Goal: Navigation & Orientation: Find specific page/section

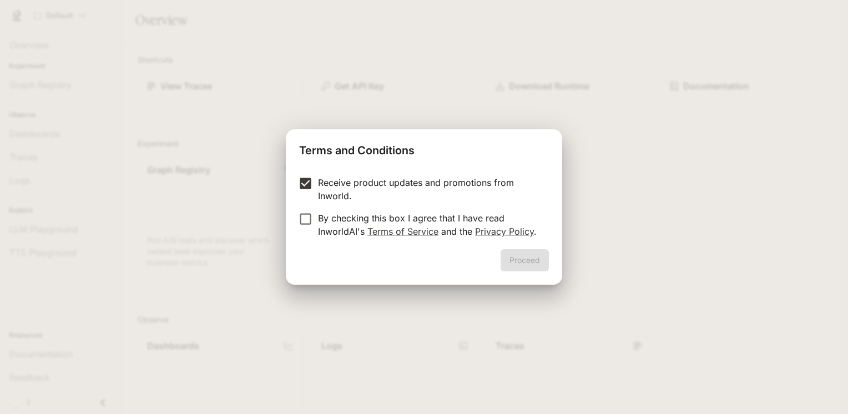
click at [286, 223] on div "Receive product updates and promotions from Inworld. By checking this box I agr…" at bounding box center [424, 208] width 276 height 82
click at [528, 259] on button "Proceed" at bounding box center [525, 260] width 48 height 22
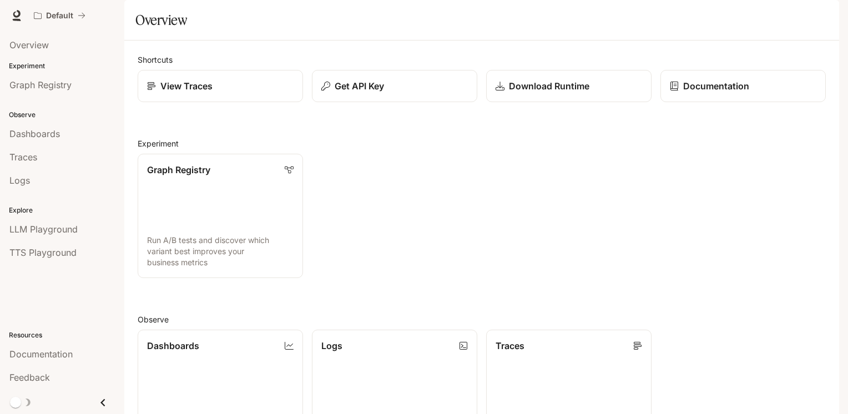
drag, startPoint x: 794, startPoint y: 0, endPoint x: 552, endPoint y: 220, distance: 327.3
click at [560, 224] on div "Graph Registry Run A/B tests and discover which variant best improves your busi…" at bounding box center [477, 211] width 697 height 133
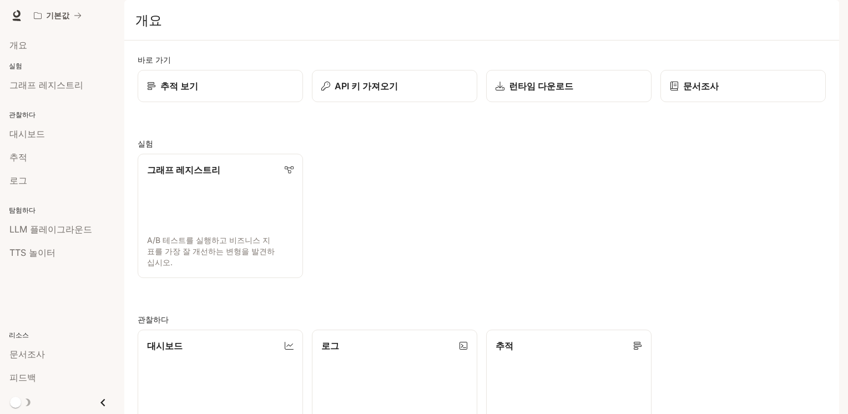
click at [459, 217] on div "그래프 레지스트리 A/B 테스트를 실행하고 비즈니스 지표를 가장 잘 개선하는 변형을 발견하십시오." at bounding box center [477, 211] width 697 height 133
click at [254, 93] on div "추적 보기" at bounding box center [221, 85] width 148 height 13
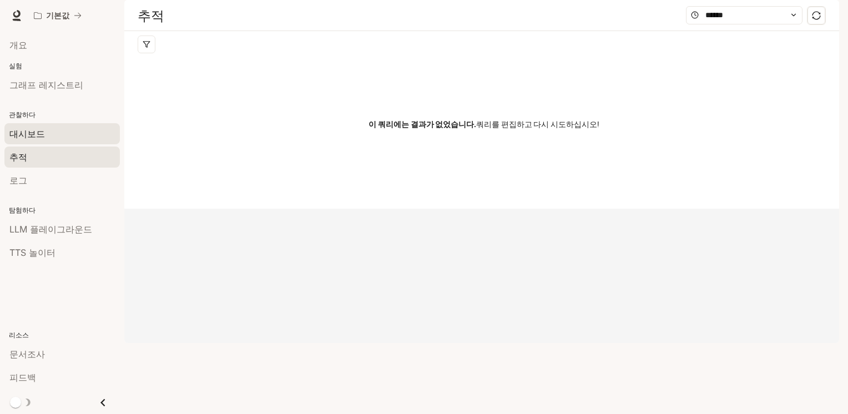
click at [60, 133] on div "대시보드" at bounding box center [61, 133] width 105 height 13
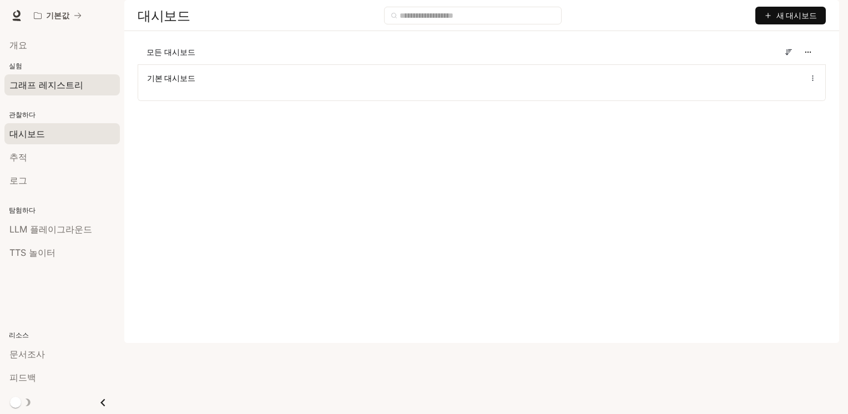
click at [80, 78] on div "그래프 레지스트리" at bounding box center [61, 84] width 105 height 13
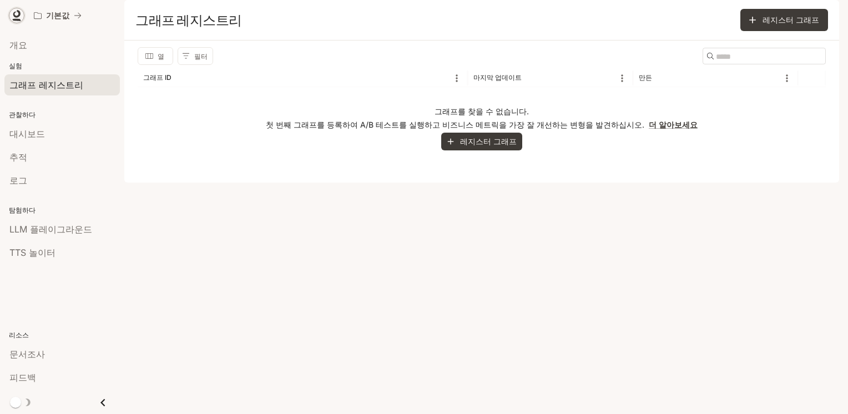
click at [14, 12] on icon at bounding box center [16, 14] width 7 height 8
